Goal: Register for event/course

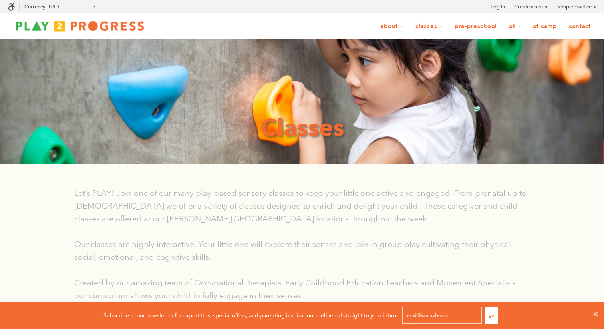
scroll to position [0, 0]
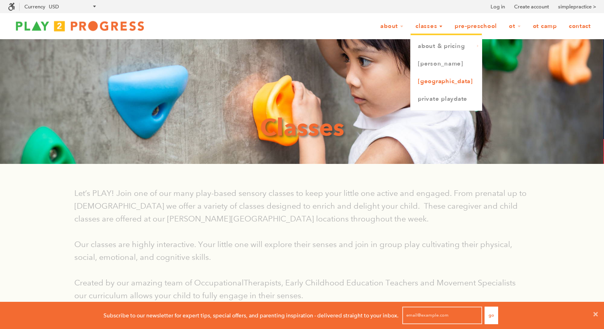
click at [436, 84] on link "[GEOGRAPHIC_DATA]" at bounding box center [446, 82] width 71 height 18
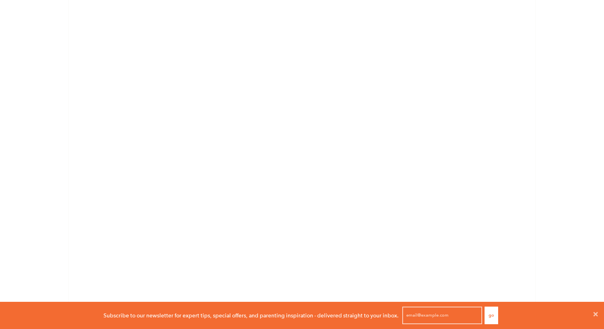
scroll to position [637, 0]
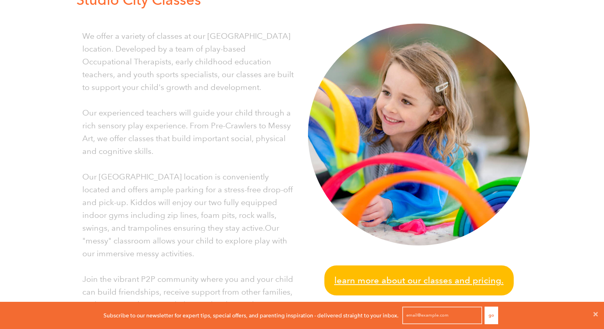
scroll to position [0, 0]
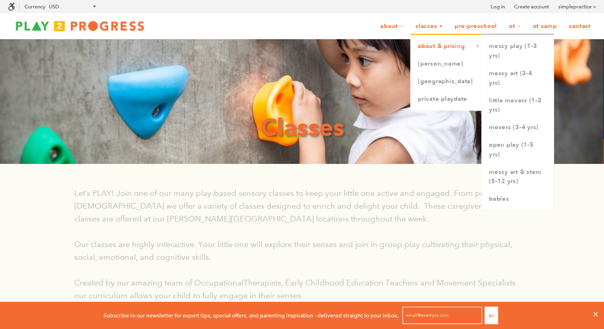
click at [433, 50] on link "About & Pricing" at bounding box center [446, 47] width 71 height 18
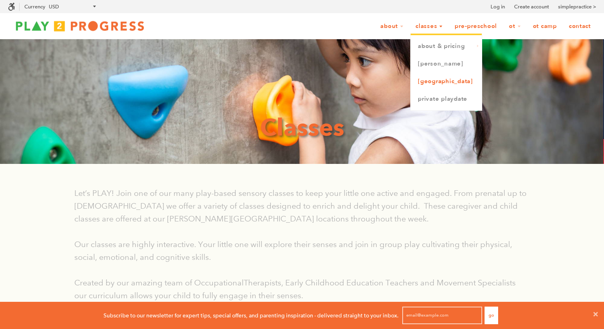
click at [434, 80] on link "[GEOGRAPHIC_DATA]" at bounding box center [446, 82] width 71 height 18
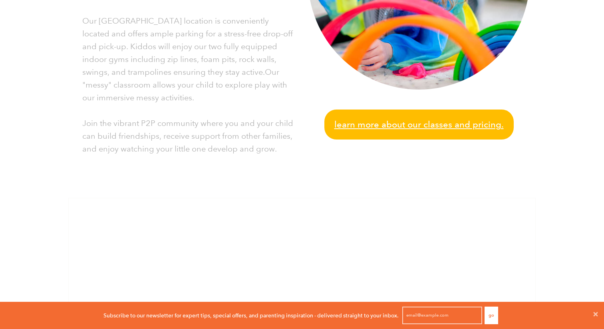
scroll to position [441, 0]
